Goal: Task Accomplishment & Management: Manage account settings

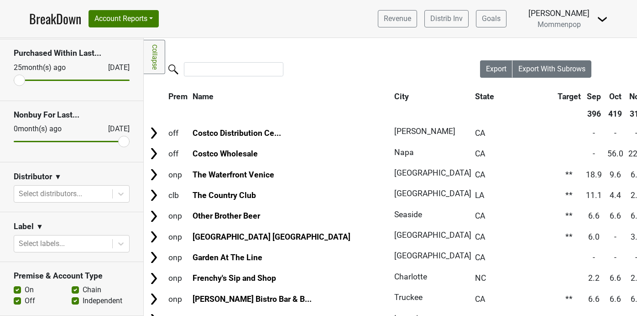
scroll to position [40, 0]
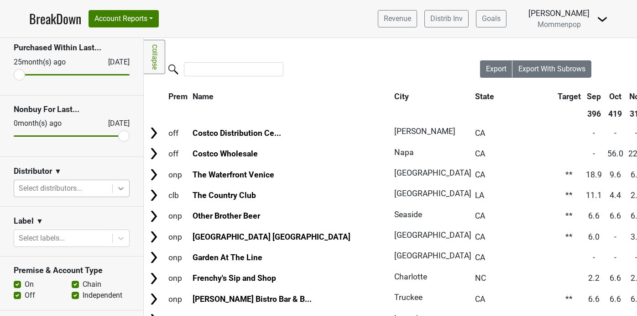
click at [126, 189] on div at bounding box center [121, 188] width 16 height 16
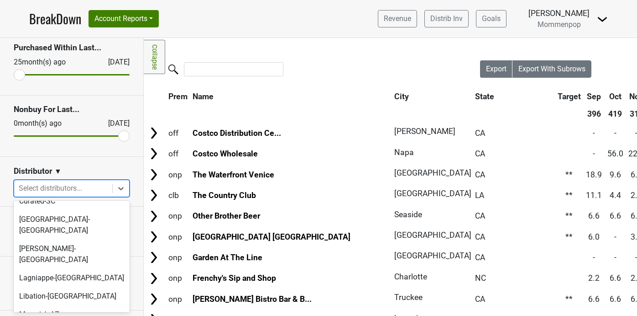
scroll to position [330, 0]
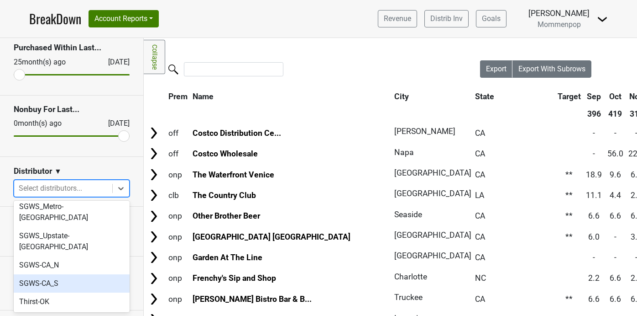
click at [80, 274] on div "SGWS-CA_S" at bounding box center [72, 283] width 116 height 18
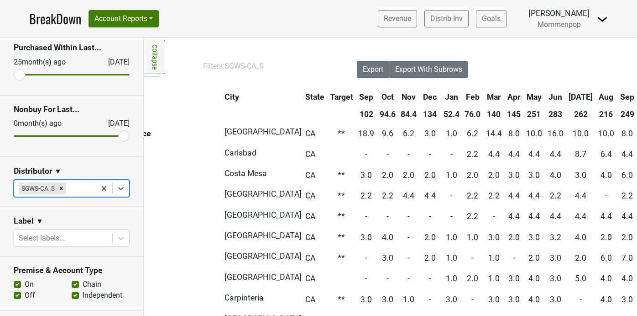
scroll to position [0, 186]
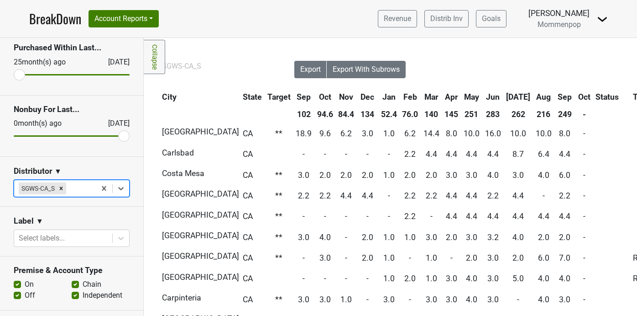
click at [555, 95] on th "Sep" at bounding box center [565, 97] width 21 height 16
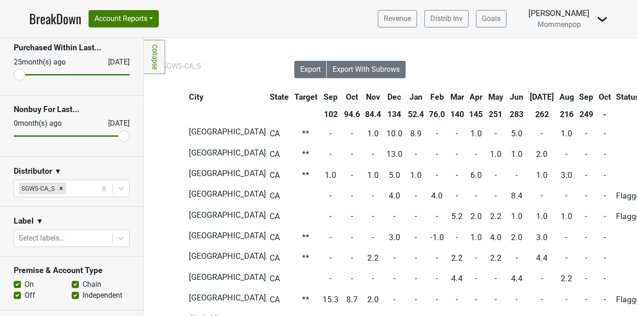
click at [578, 95] on th "Sep" at bounding box center [587, 97] width 19 height 16
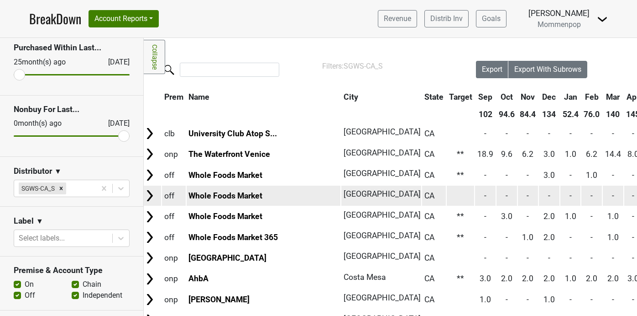
scroll to position [0, 0]
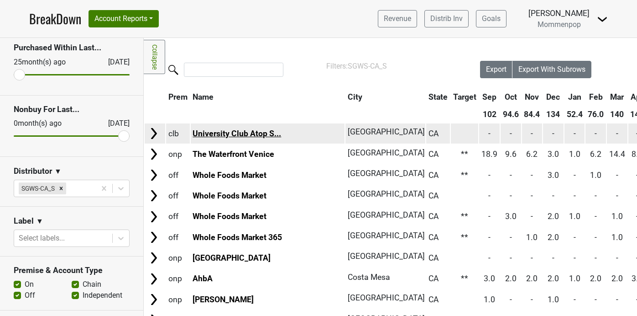
click at [252, 135] on link "University Club Atop S..." at bounding box center [237, 133] width 89 height 9
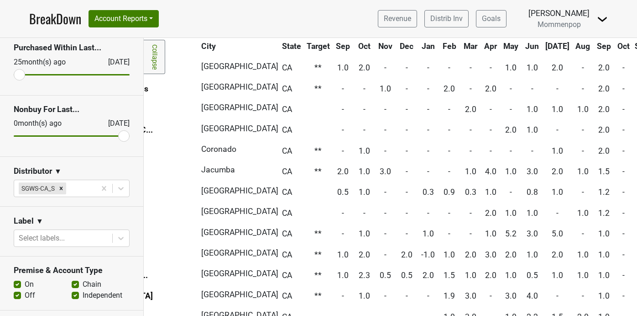
scroll to position [1081, 0]
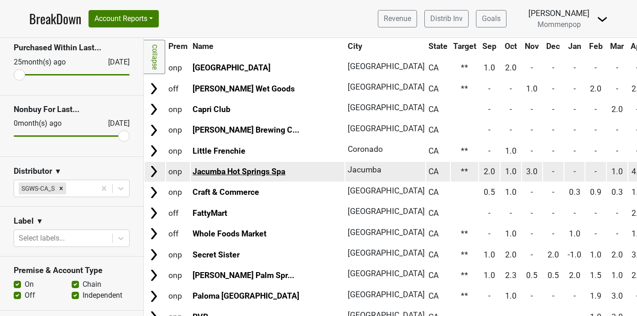
click at [275, 174] on link "Jacumba Hot Springs Spa" at bounding box center [239, 171] width 93 height 9
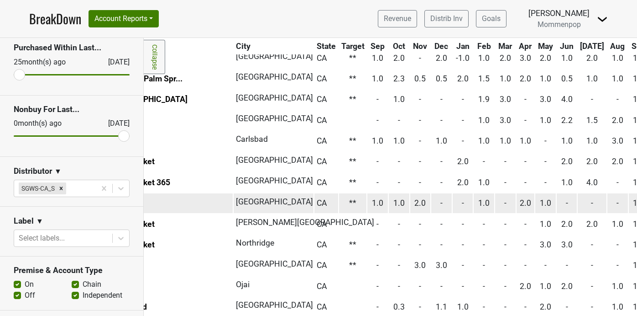
scroll to position [1277, 0]
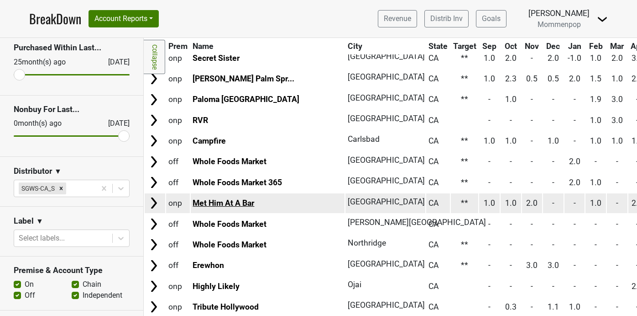
click at [236, 206] on link "Met Him At A Bar" at bounding box center [224, 202] width 62 height 9
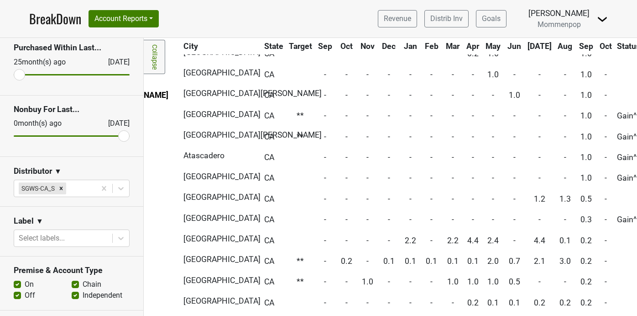
scroll to position [2090, 0]
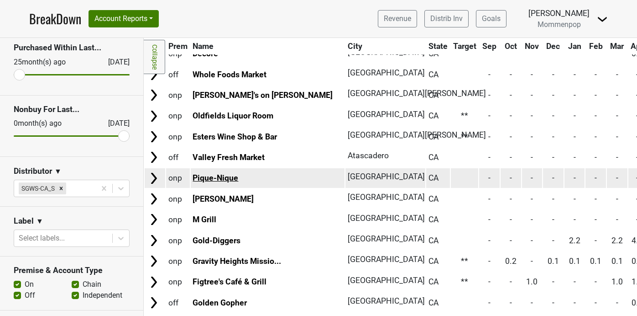
click at [220, 181] on link "Pique-Nique" at bounding box center [216, 177] width 46 height 9
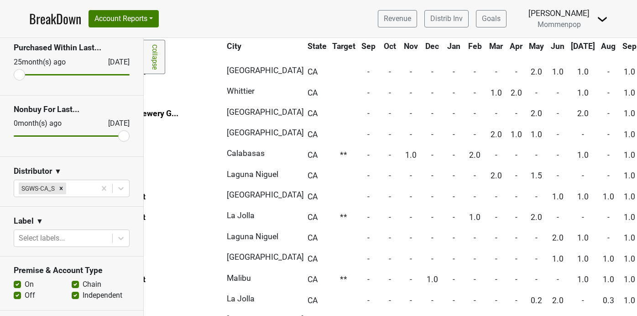
scroll to position [1698, 0]
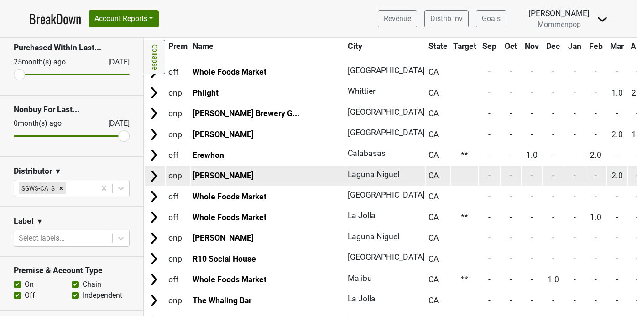
click at [215, 175] on link "Tierra de Fuegos" at bounding box center [223, 175] width 61 height 9
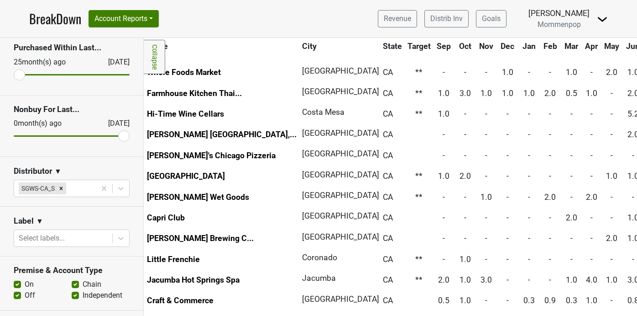
scroll to position [973, 0]
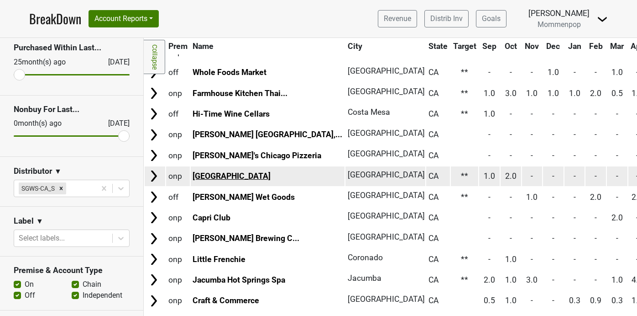
click at [210, 174] on link "Gravity Heights" at bounding box center [232, 175] width 78 height 9
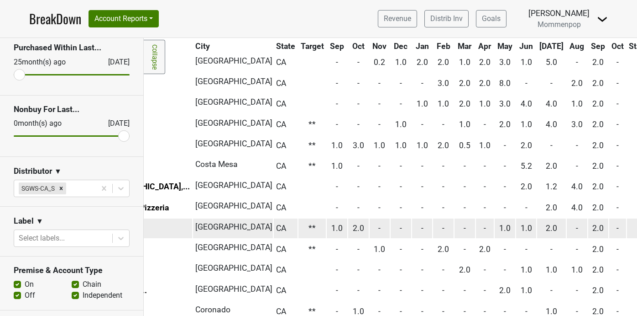
scroll to position [921, 0]
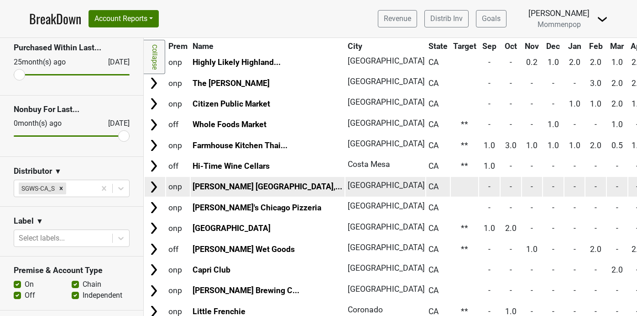
click at [238, 181] on td "Thompson Palm Springs,..." at bounding box center [268, 187] width 154 height 20
click at [237, 185] on link "Thompson Palm Springs,..." at bounding box center [268, 186] width 150 height 9
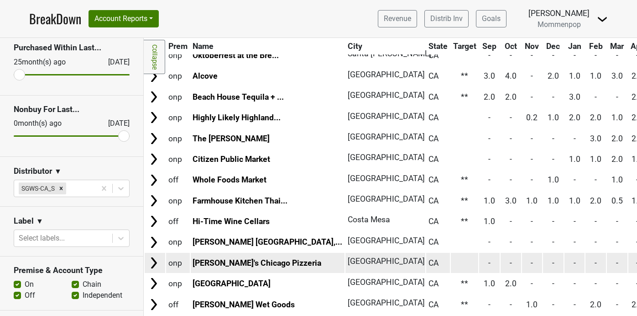
scroll to position [846, 0]
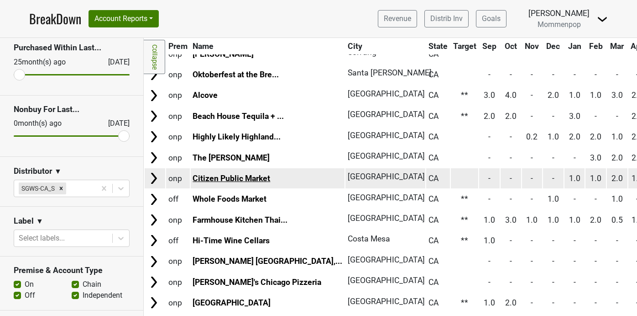
click at [243, 179] on link "Citizen Public Market" at bounding box center [232, 178] width 78 height 9
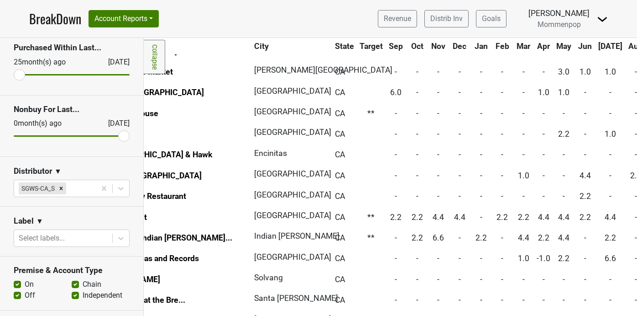
scroll to position [621, 0]
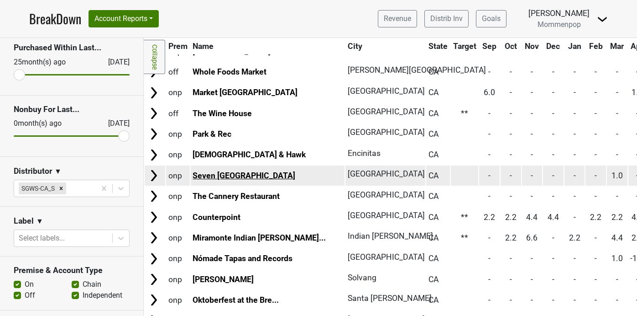
click at [245, 174] on link "Seven Grand San Diego" at bounding box center [244, 175] width 103 height 9
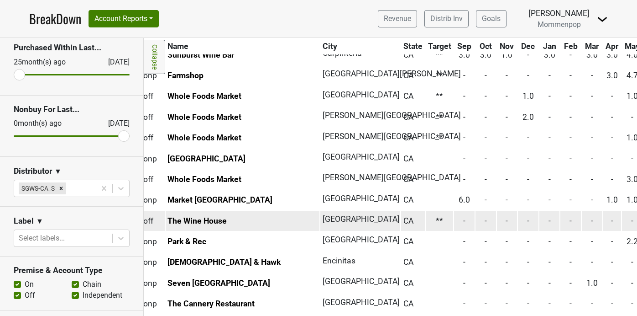
scroll to position [514, 0]
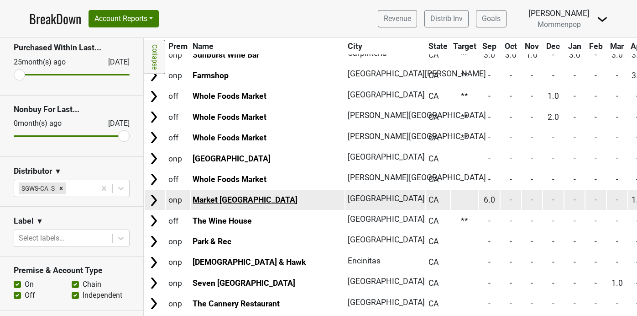
click at [215, 200] on link "Market Venice" at bounding box center [245, 199] width 105 height 9
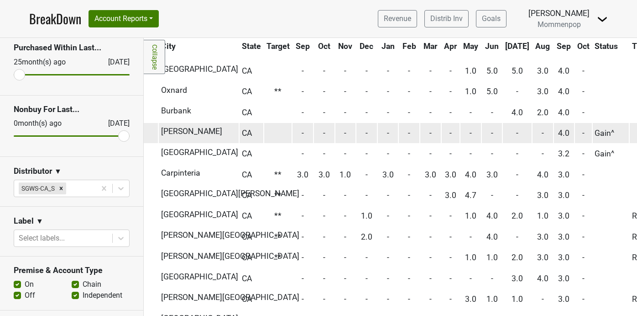
scroll to position [394, 0]
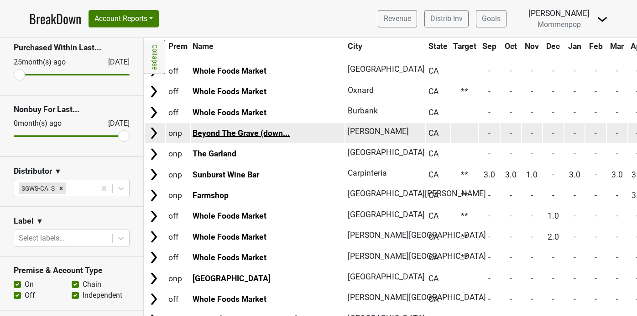
click at [249, 134] on link "Beyond The Grave (down..." at bounding box center [241, 132] width 97 height 9
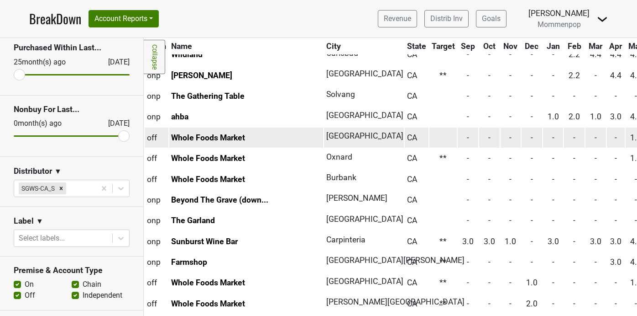
scroll to position [327, 4]
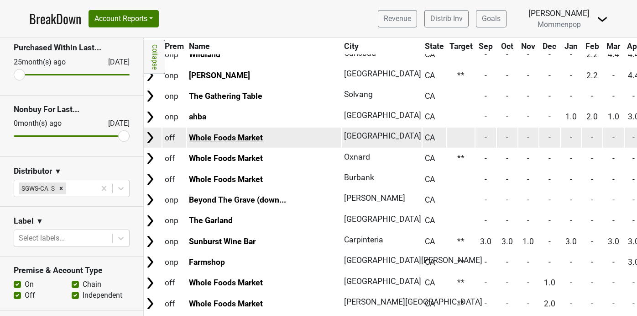
click at [220, 137] on link "Whole Foods Market" at bounding box center [226, 137] width 74 height 9
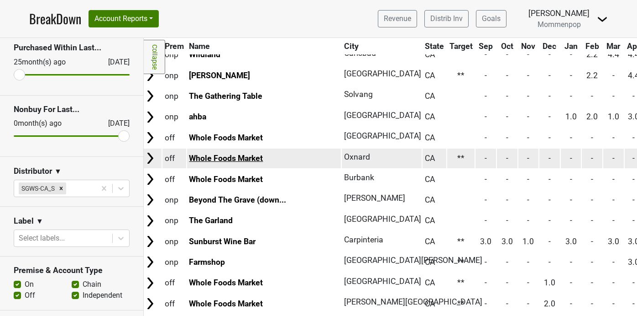
click at [234, 156] on link "Whole Foods Market" at bounding box center [226, 157] width 74 height 9
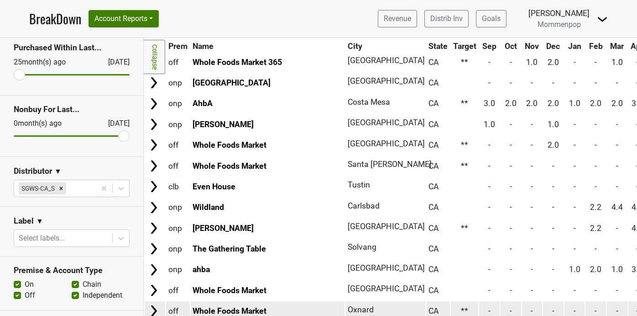
scroll to position [173, 0]
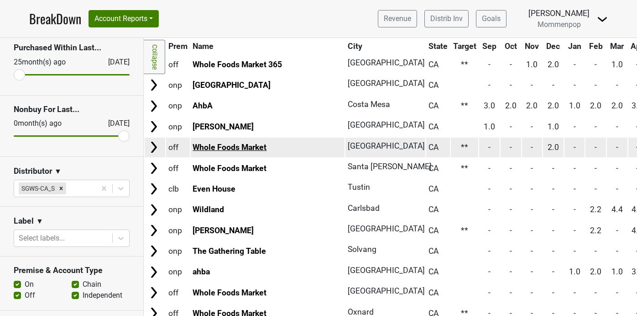
click at [247, 146] on link "Whole Foods Market" at bounding box center [230, 146] width 74 height 9
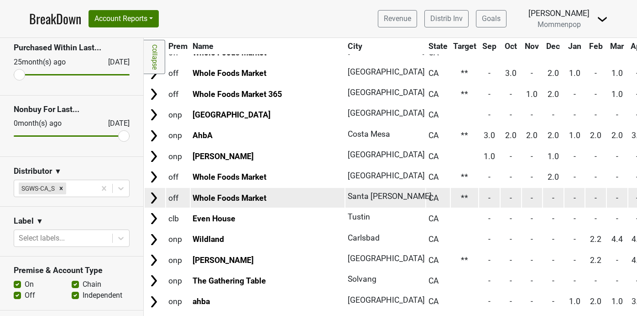
scroll to position [139, 0]
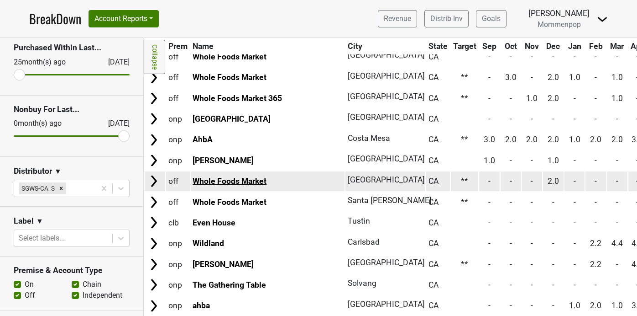
click at [253, 185] on link "Whole Foods Market" at bounding box center [230, 180] width 74 height 9
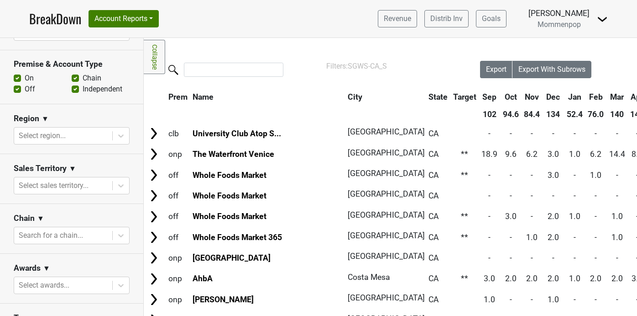
scroll to position [248, 0]
click at [121, 185] on icon at bounding box center [120, 184] width 5 height 3
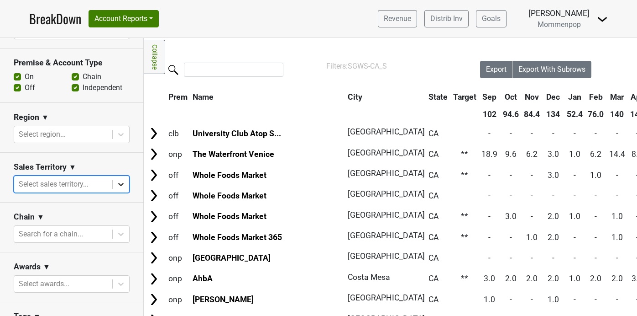
click at [121, 185] on icon at bounding box center [120, 184] width 5 height 3
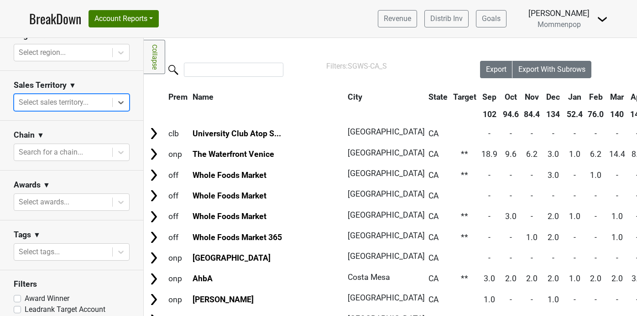
scroll to position [333, 0]
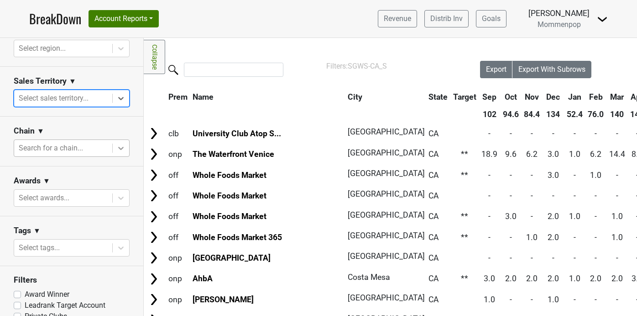
click at [121, 147] on icon at bounding box center [120, 147] width 9 height 9
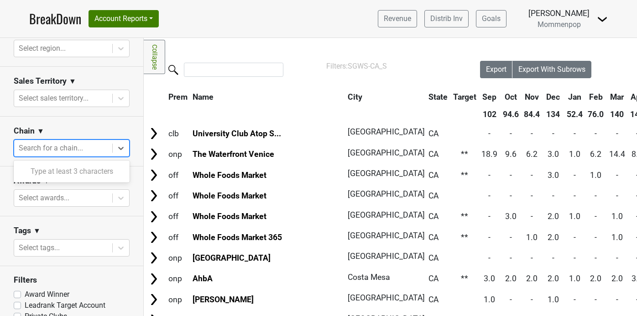
click at [96, 170] on div "Type at least 3 characters" at bounding box center [72, 171] width 116 height 18
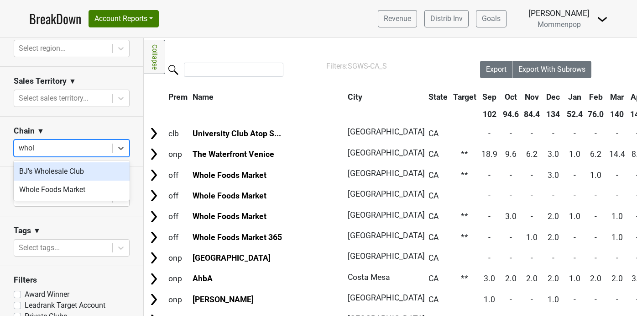
type input "whole"
click at [60, 169] on div "Whole Foods Market" at bounding box center [72, 171] width 116 height 18
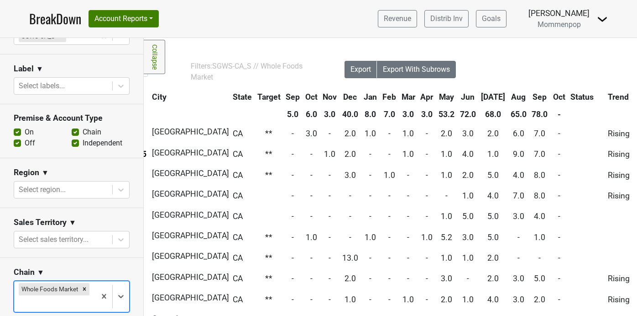
scroll to position [0, 0]
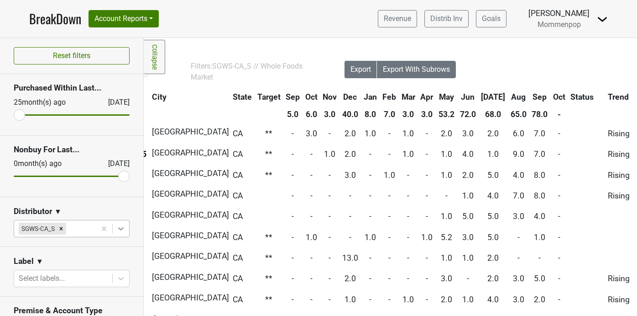
click at [118, 226] on icon at bounding box center [120, 228] width 9 height 9
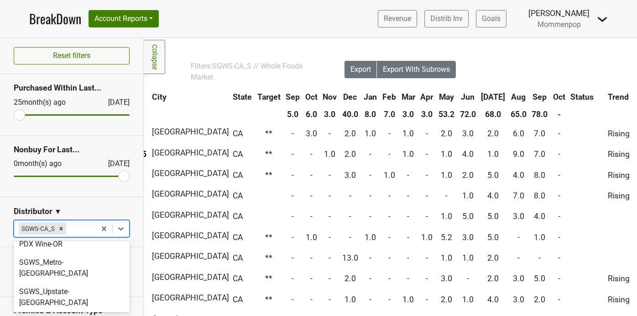
scroll to position [313, 0]
click at [61, 313] on div "SGWS-CA_N" at bounding box center [72, 322] width 116 height 18
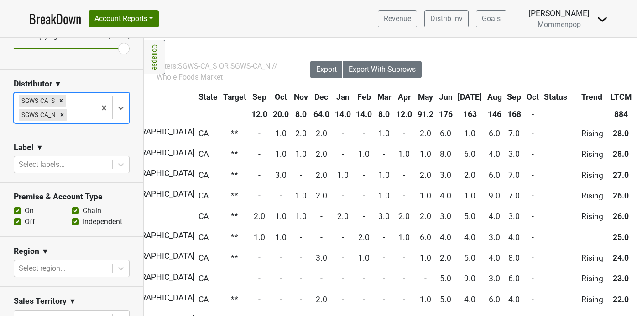
scroll to position [130, 0]
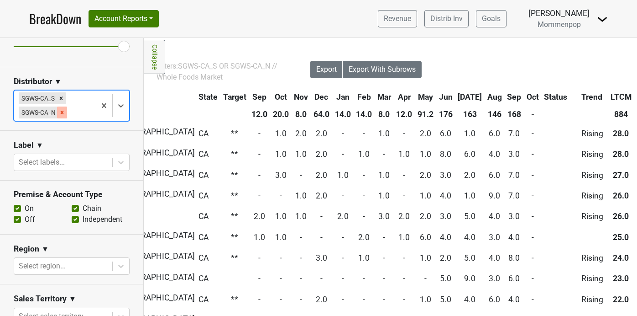
click at [64, 112] on icon "Remove SGWS-CA_N" at bounding box center [62, 112] width 6 height 6
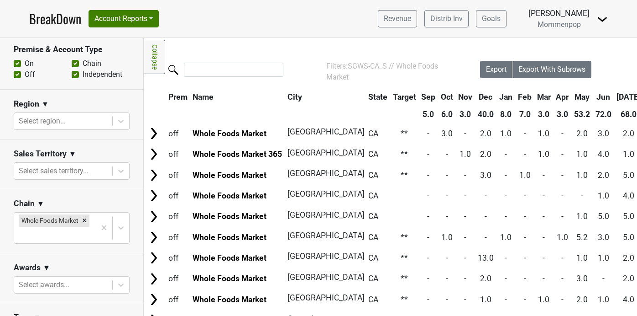
scroll to position [296, 0]
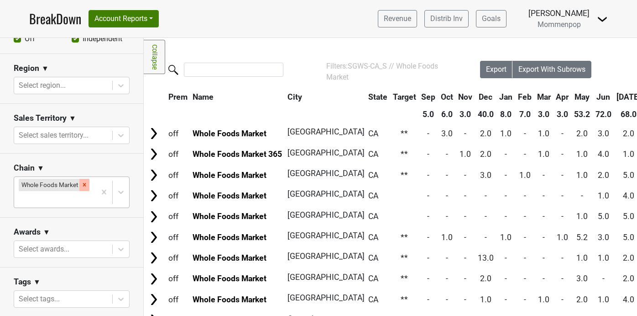
click at [84, 186] on icon "Remove Whole Foods Market" at bounding box center [84, 184] width 6 height 6
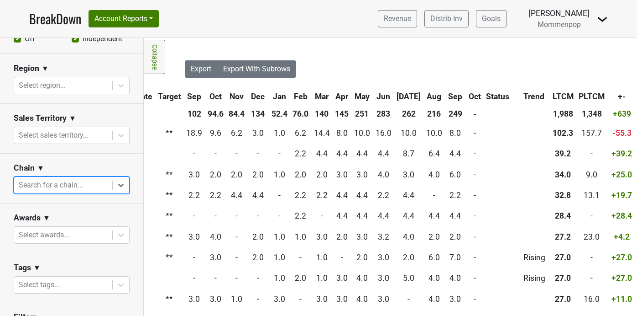
scroll to position [0, 321]
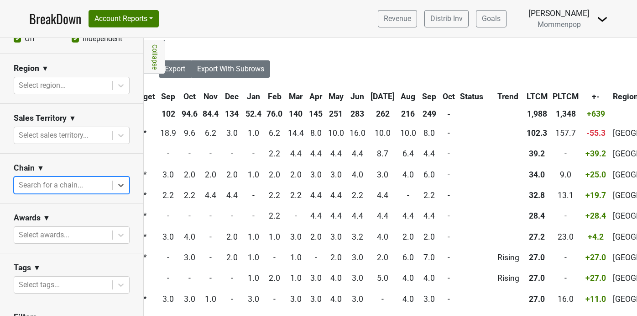
click at [420, 96] on th "Sep" at bounding box center [430, 96] width 21 height 16
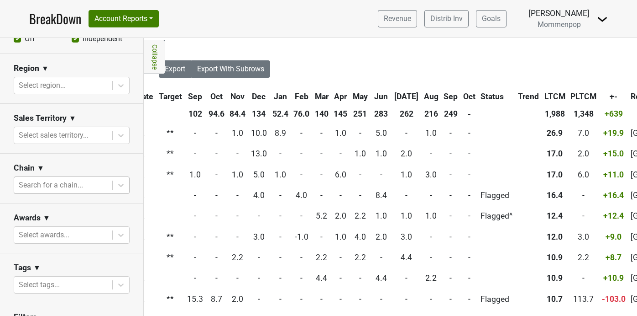
click at [442, 96] on th "Sep" at bounding box center [451, 96] width 19 height 16
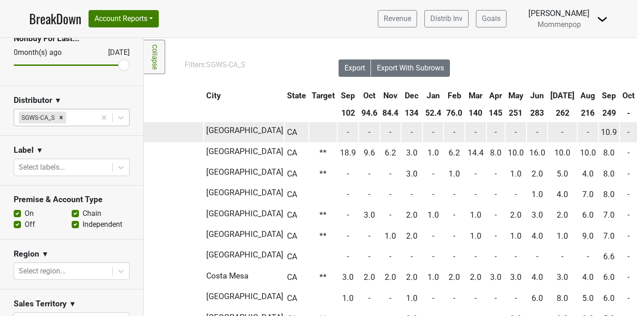
scroll to position [1, 0]
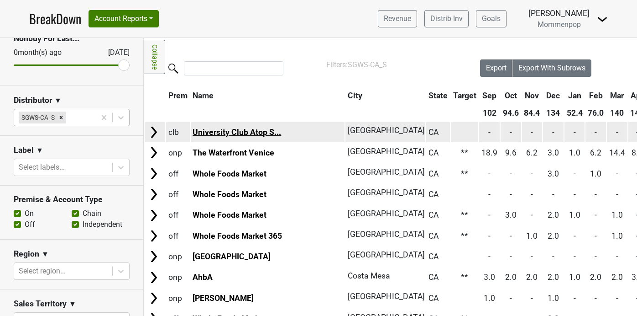
click at [261, 129] on link "University Club Atop S..." at bounding box center [237, 131] width 89 height 9
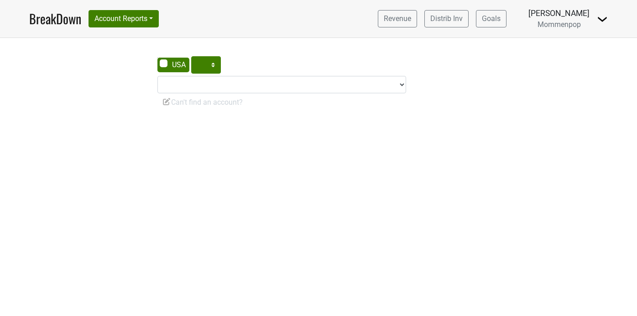
select select "CA"
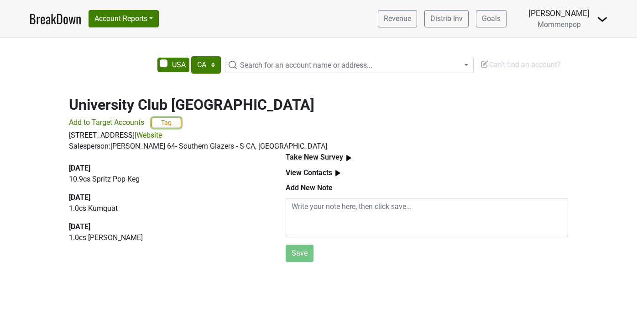
click at [168, 124] on button "Tag" at bounding box center [167, 122] width 30 height 11
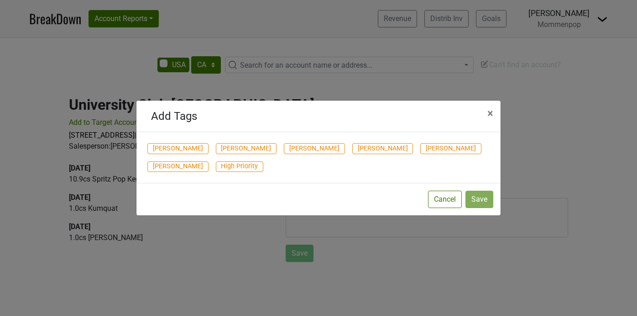
click at [230, 148] on span "[PERSON_NAME]" at bounding box center [246, 148] width 61 height 11
click at [485, 197] on button "Save" at bounding box center [480, 198] width 28 height 17
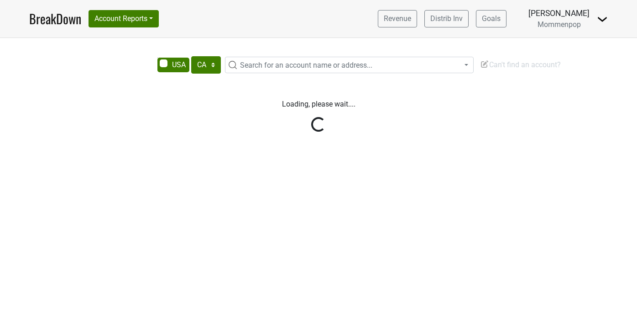
select select "CA"
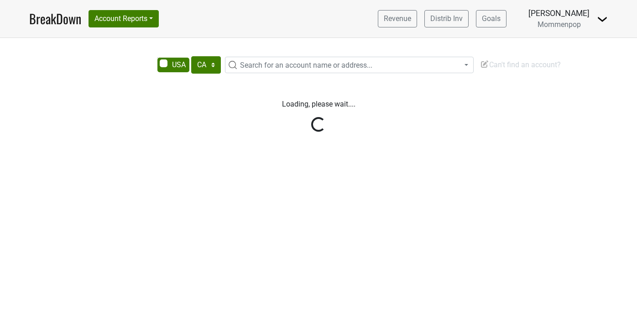
select select "CA"
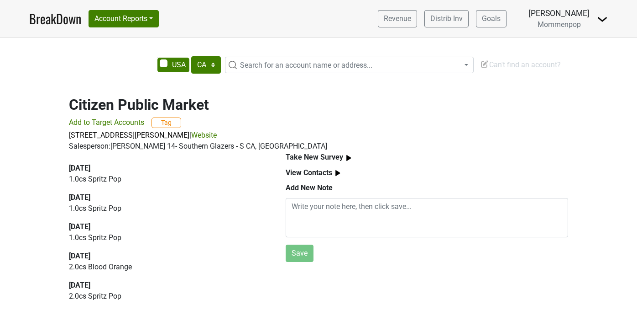
select select "CA"
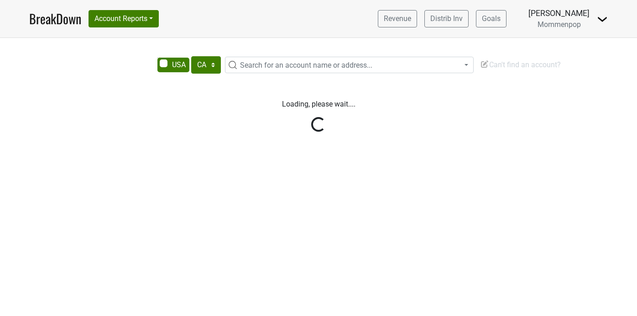
select select "CA"
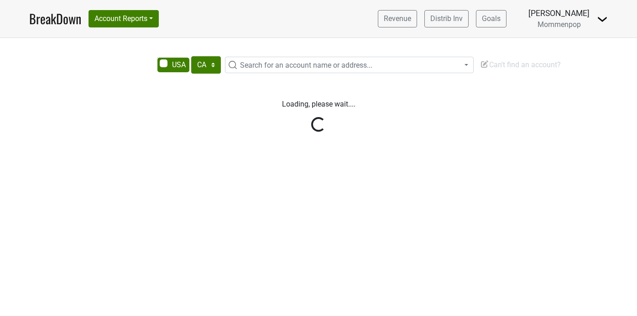
select select "CA"
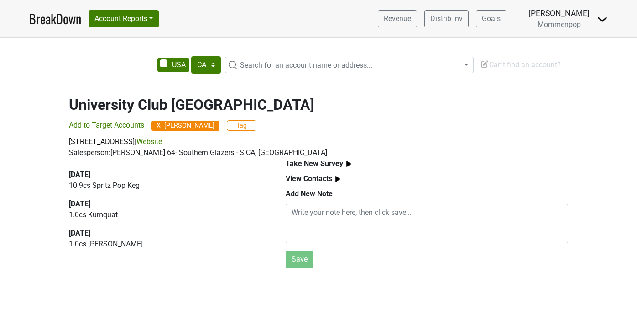
select select "CA"
